Goal: Task Accomplishment & Management: Manage account settings

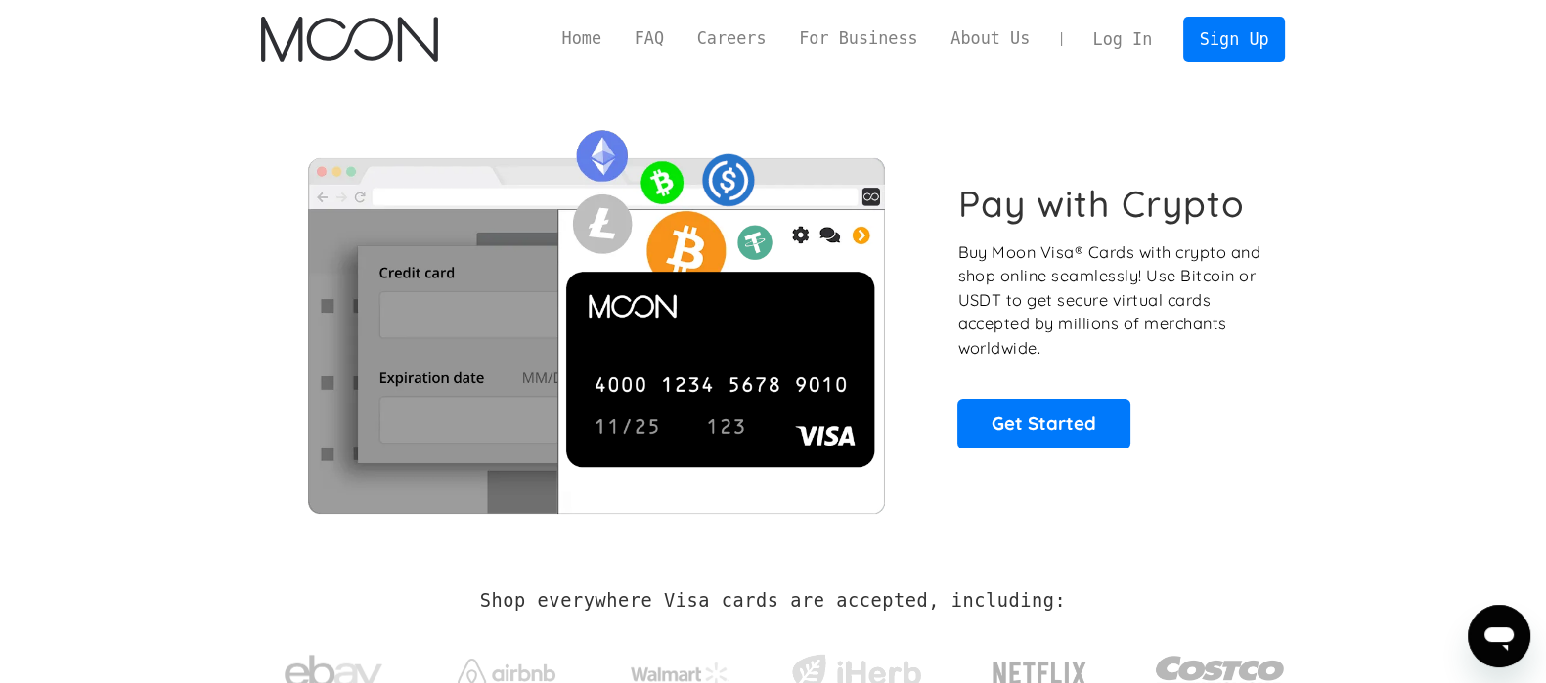
click at [1156, 43] on link "Log In" at bounding box center [1122, 39] width 92 height 43
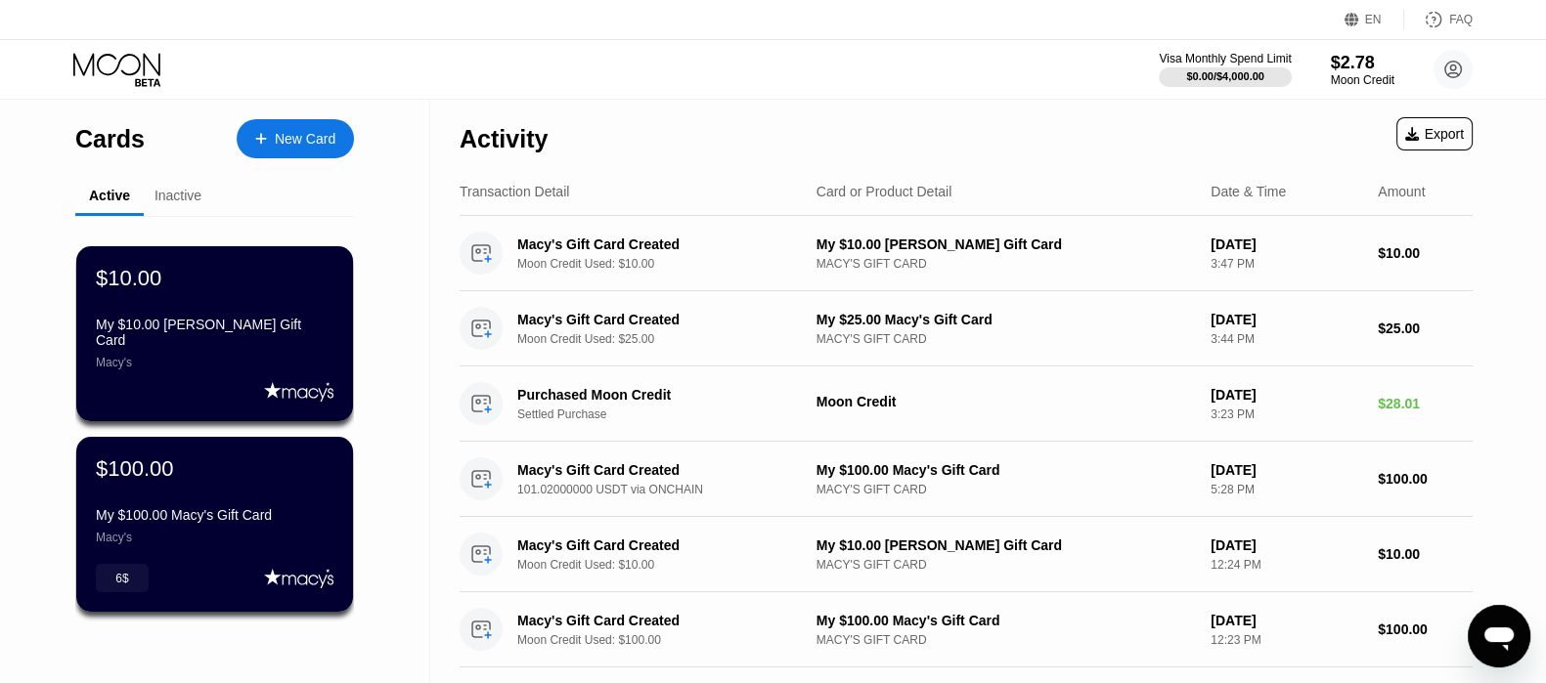
click at [197, 189] on div "Inactive" at bounding box center [177, 196] width 47 height 16
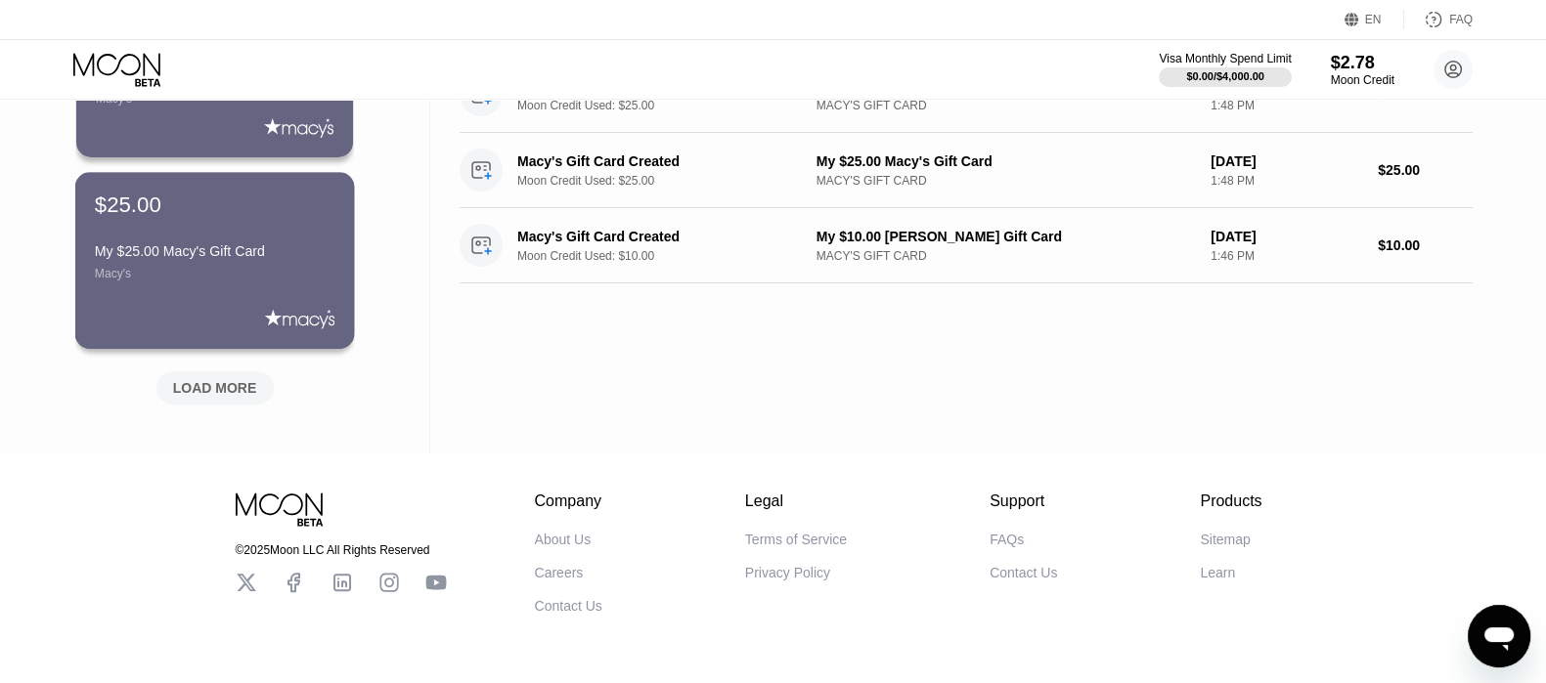
scroll to position [905, 0]
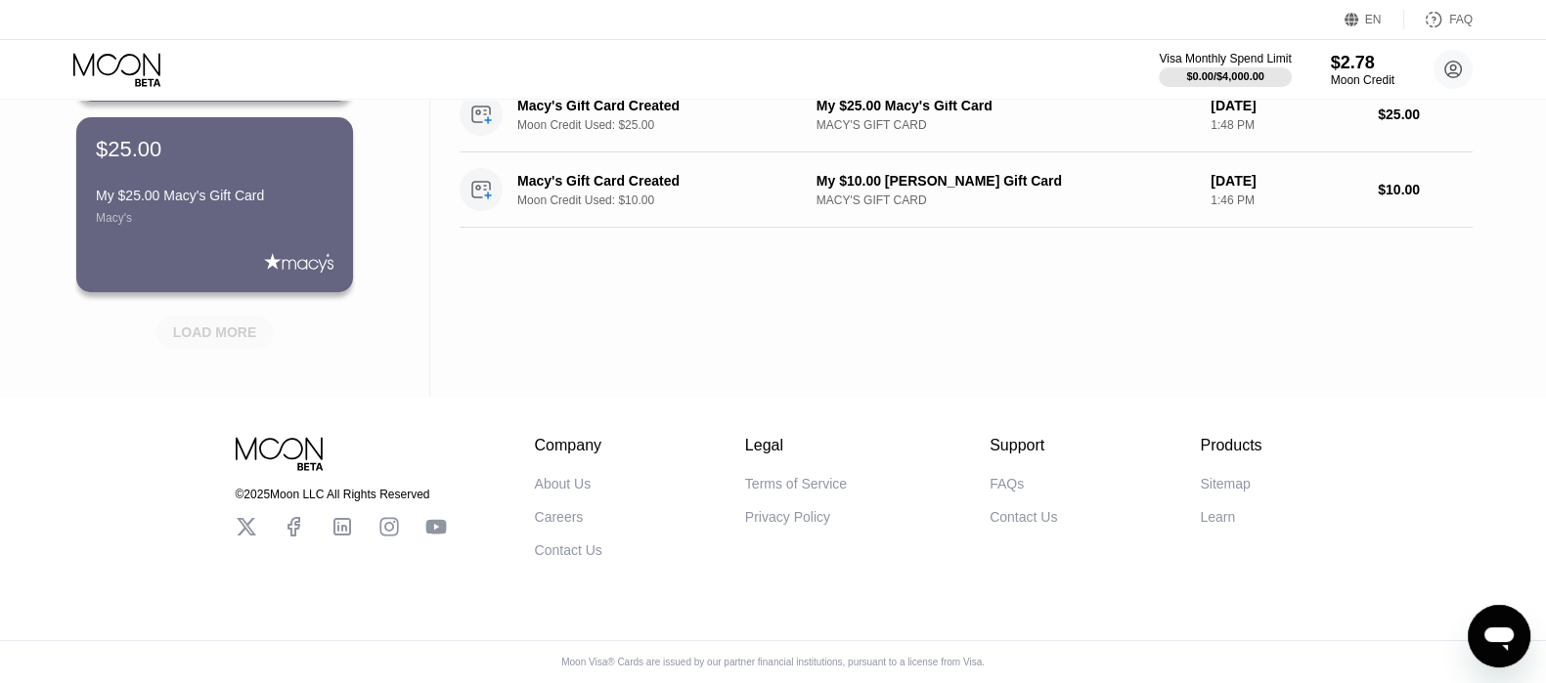
click at [224, 324] on div "LOAD MORE" at bounding box center [215, 333] width 84 height 18
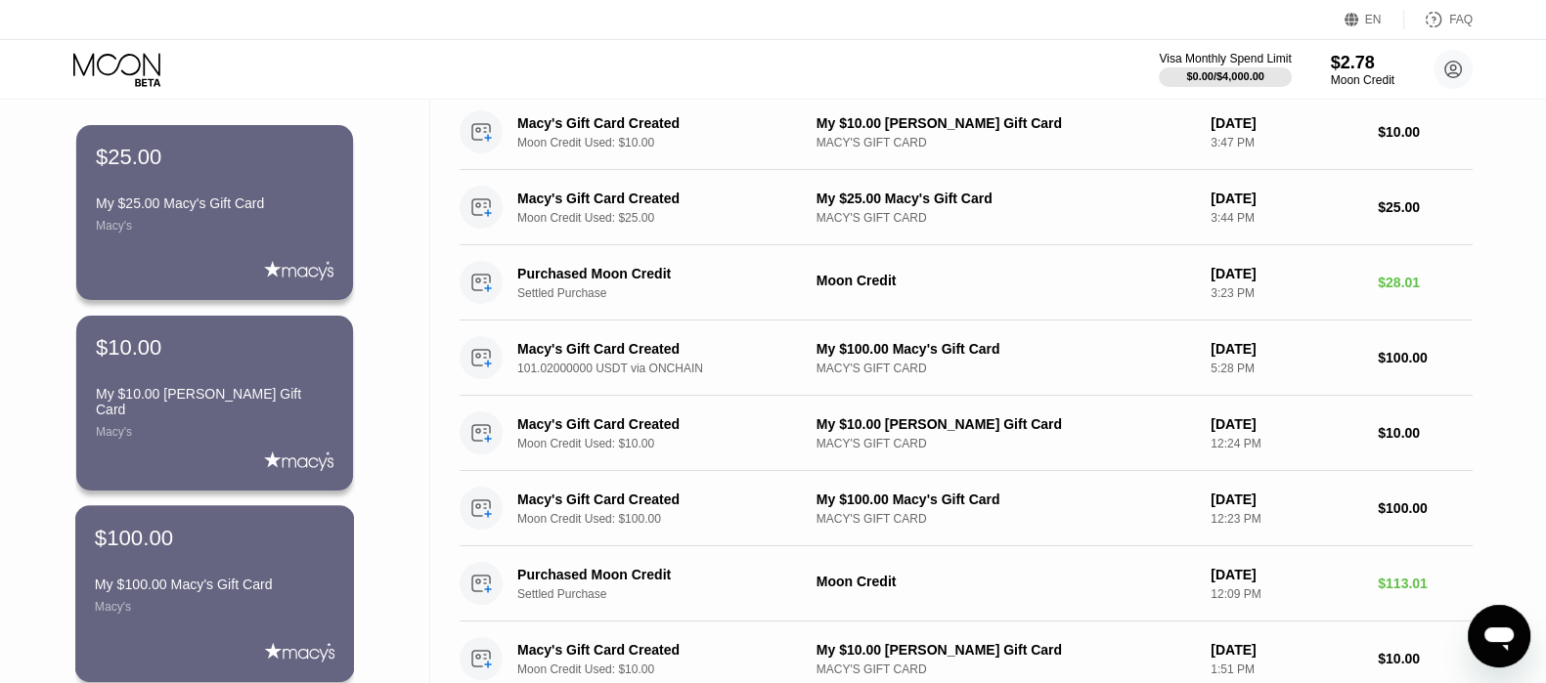
scroll to position [0, 0]
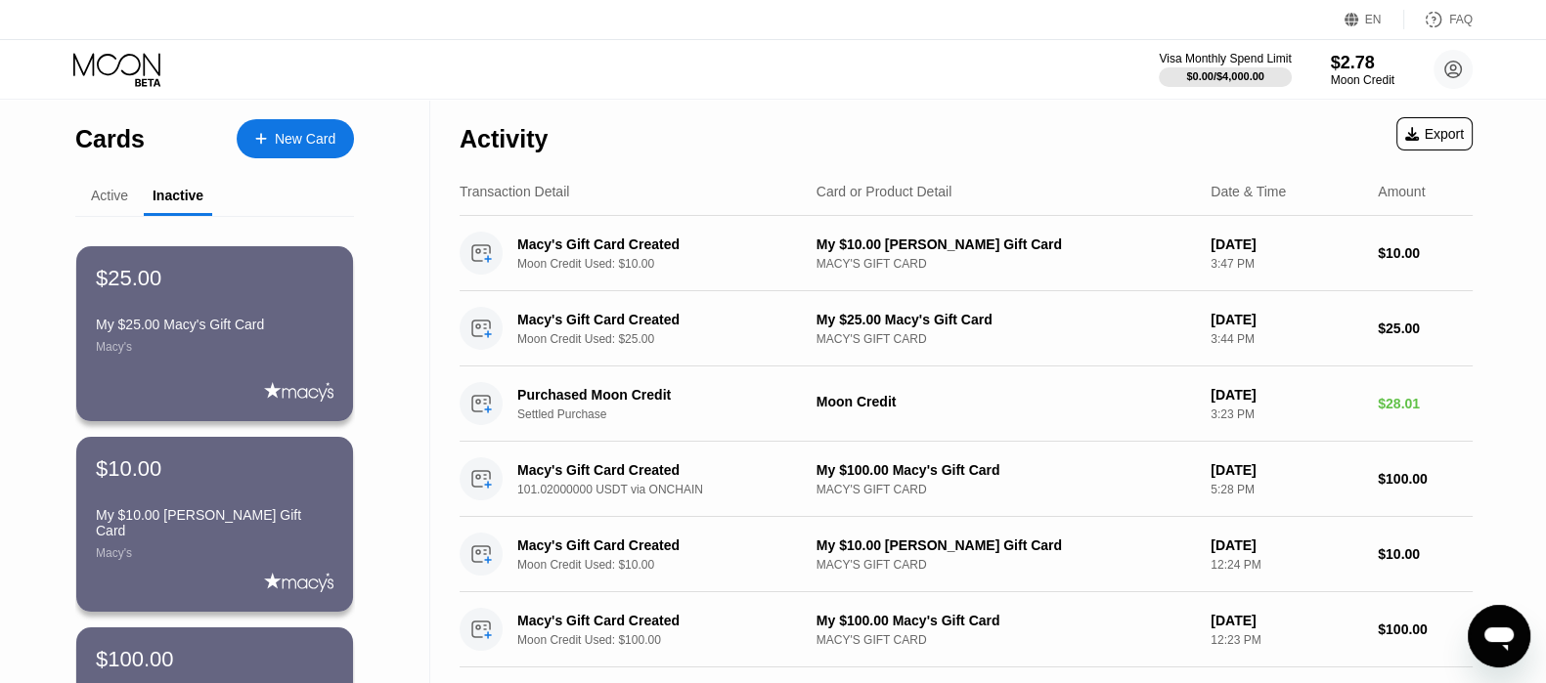
click at [117, 197] on div "Active" at bounding box center [109, 196] width 37 height 16
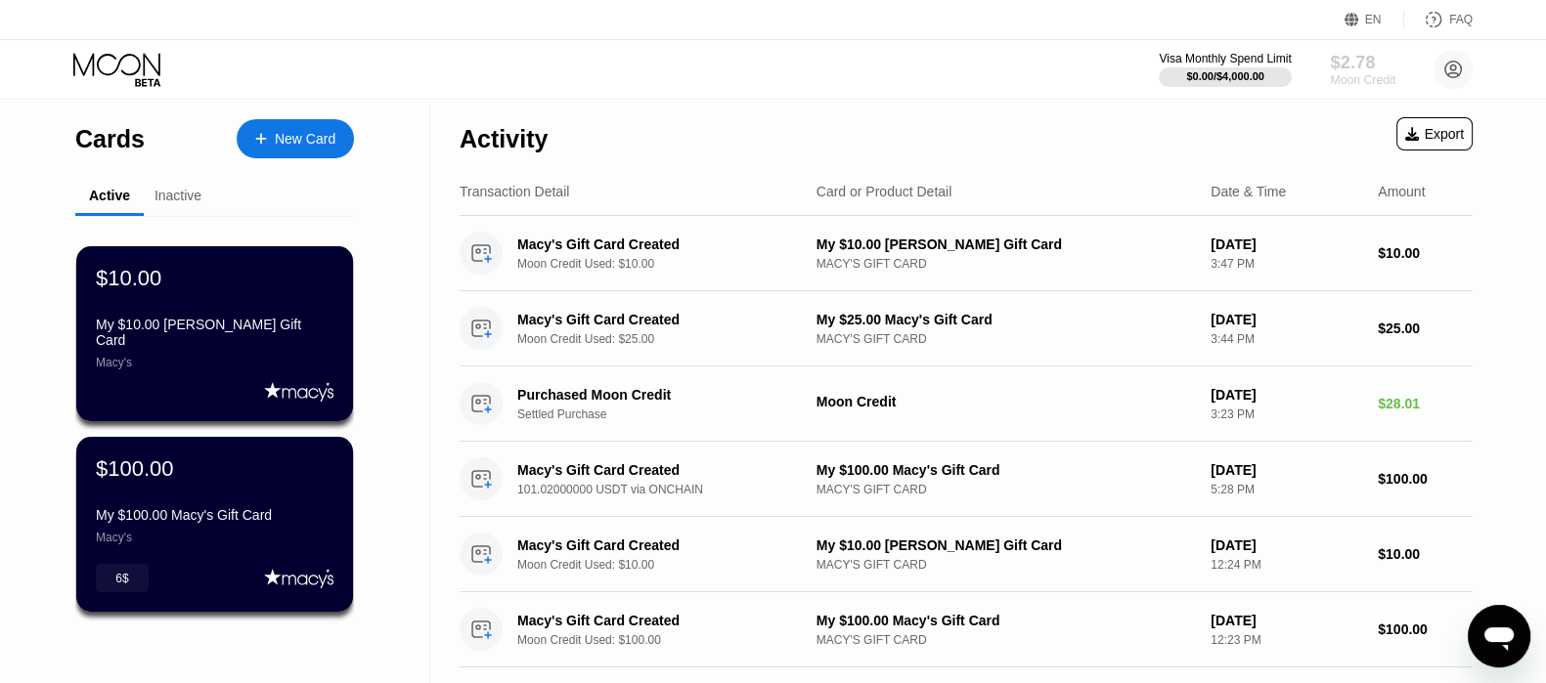
click at [1347, 68] on div "$2.78" at bounding box center [1363, 62] width 66 height 21
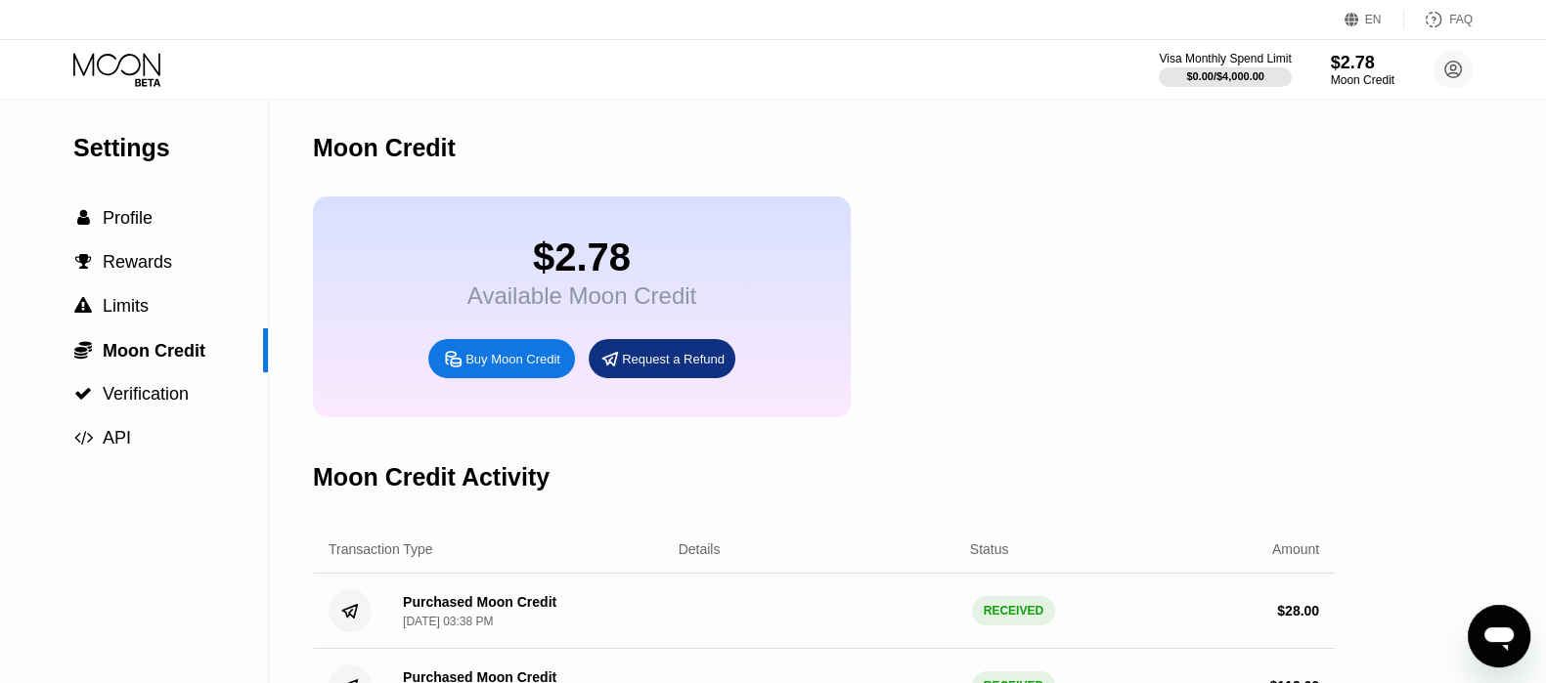
click at [522, 368] on div "Buy Moon Credit" at bounding box center [512, 359] width 95 height 17
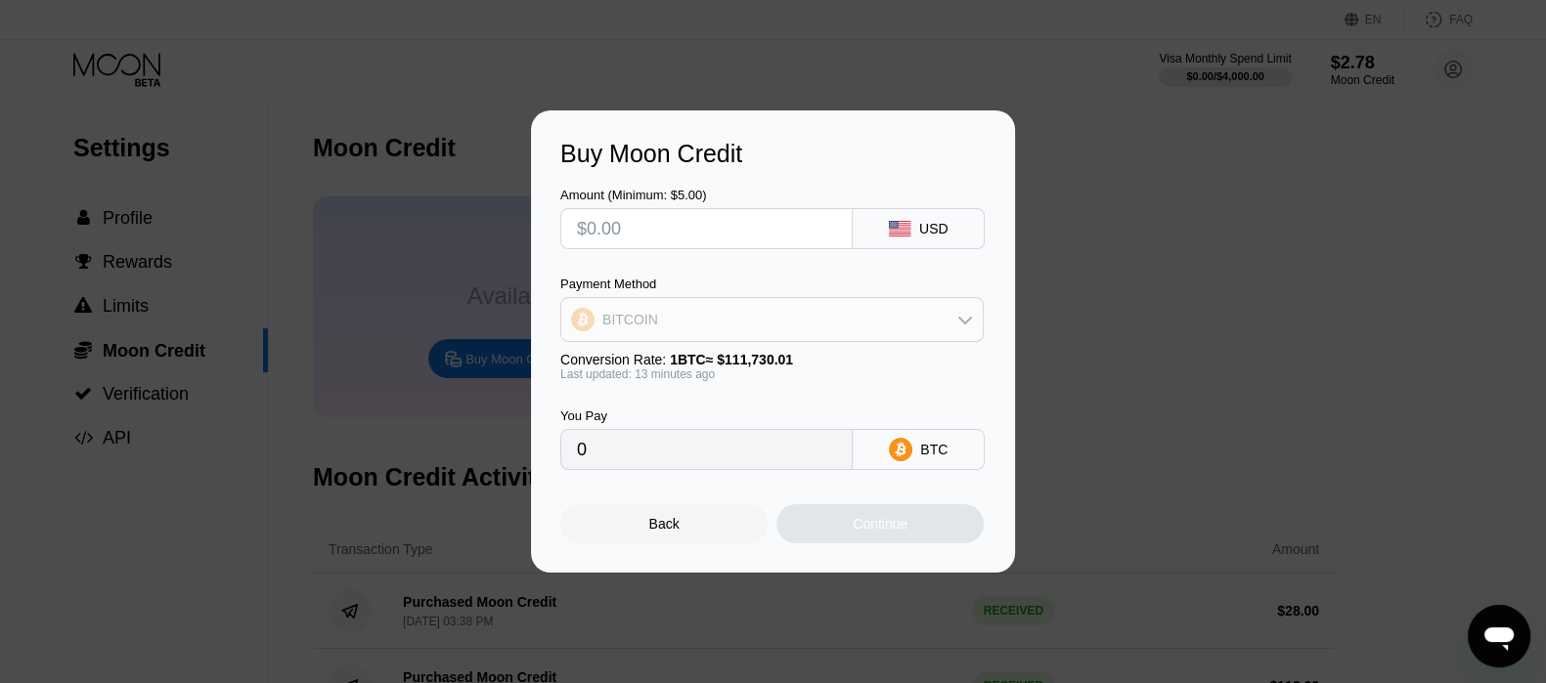
click at [884, 317] on div "BITCOIN" at bounding box center [771, 319] width 421 height 39
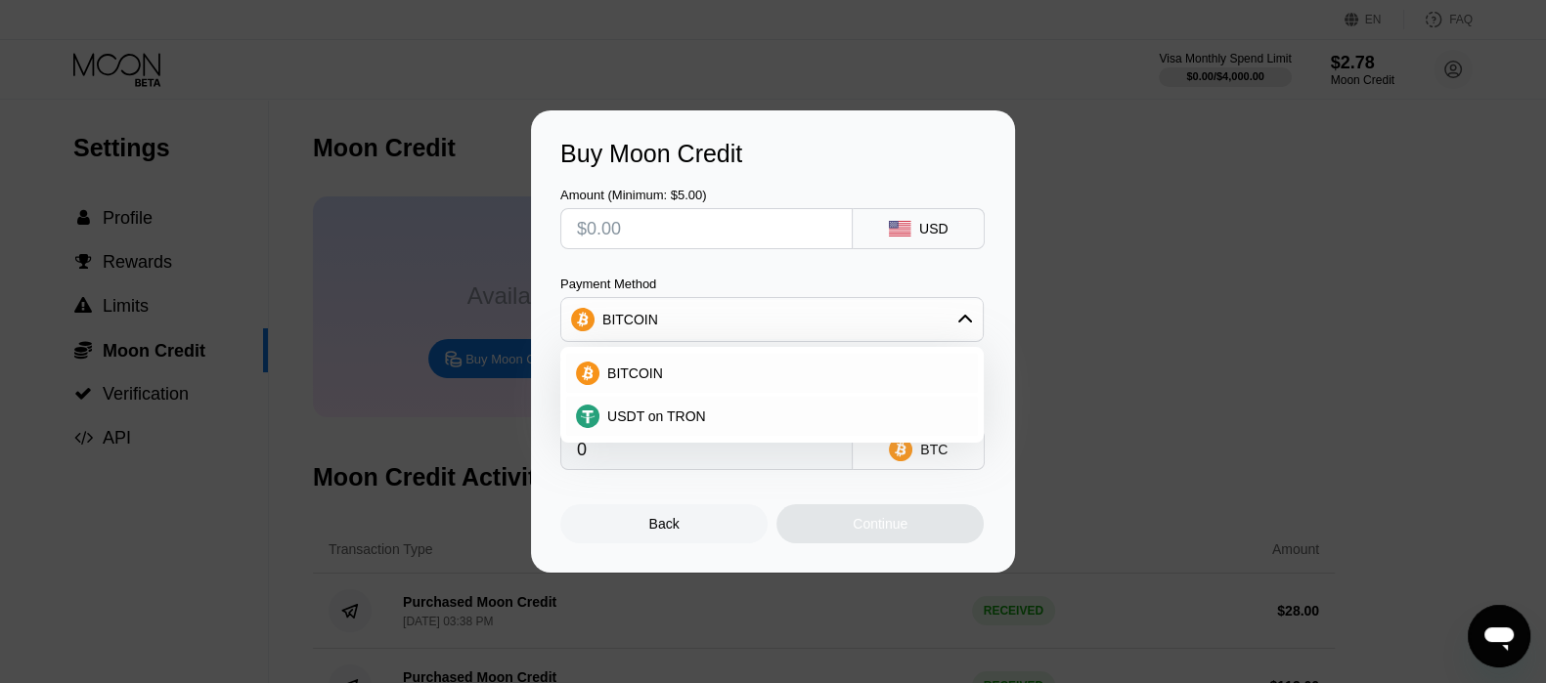
click at [1242, 233] on div "Buy Moon Credit Amount (Minimum: $5.00) USD Payment Method BITCOIN BITCOIN USDT…" at bounding box center [773, 341] width 1546 height 462
click at [674, 532] on div "Back" at bounding box center [664, 524] width 30 height 16
